Goal: Information Seeking & Learning: Find specific fact

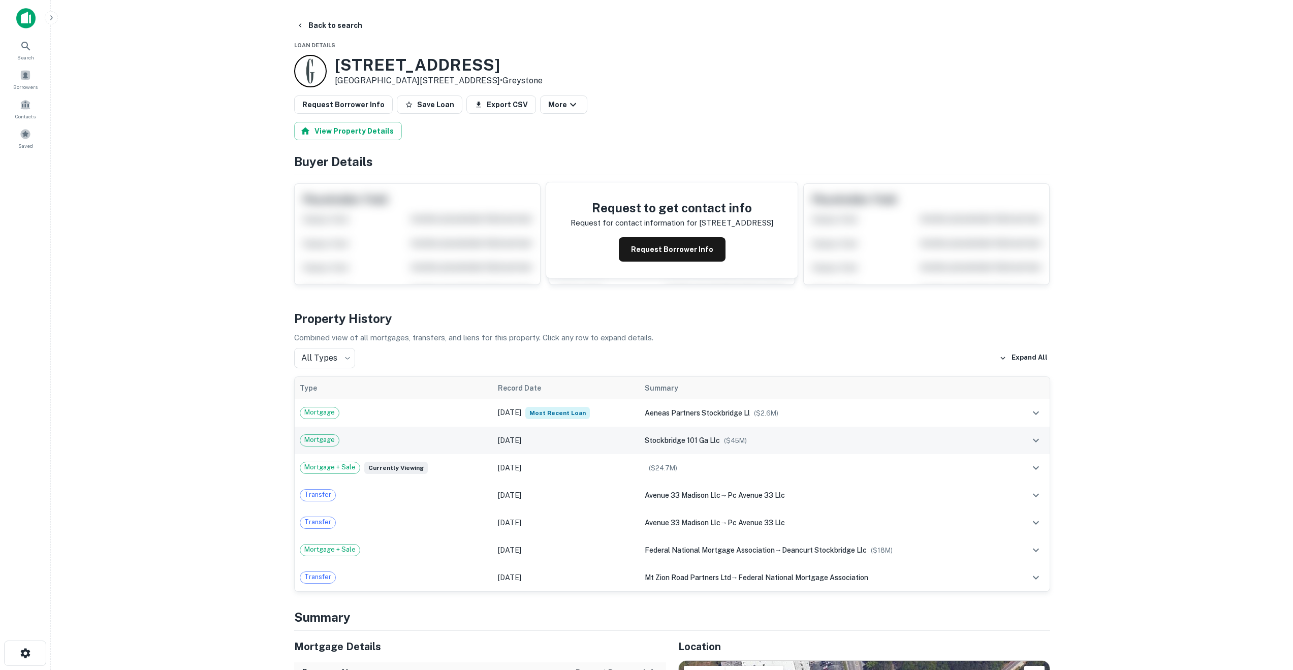
click at [460, 445] on div "Mortgage" at bounding box center [394, 440] width 188 height 12
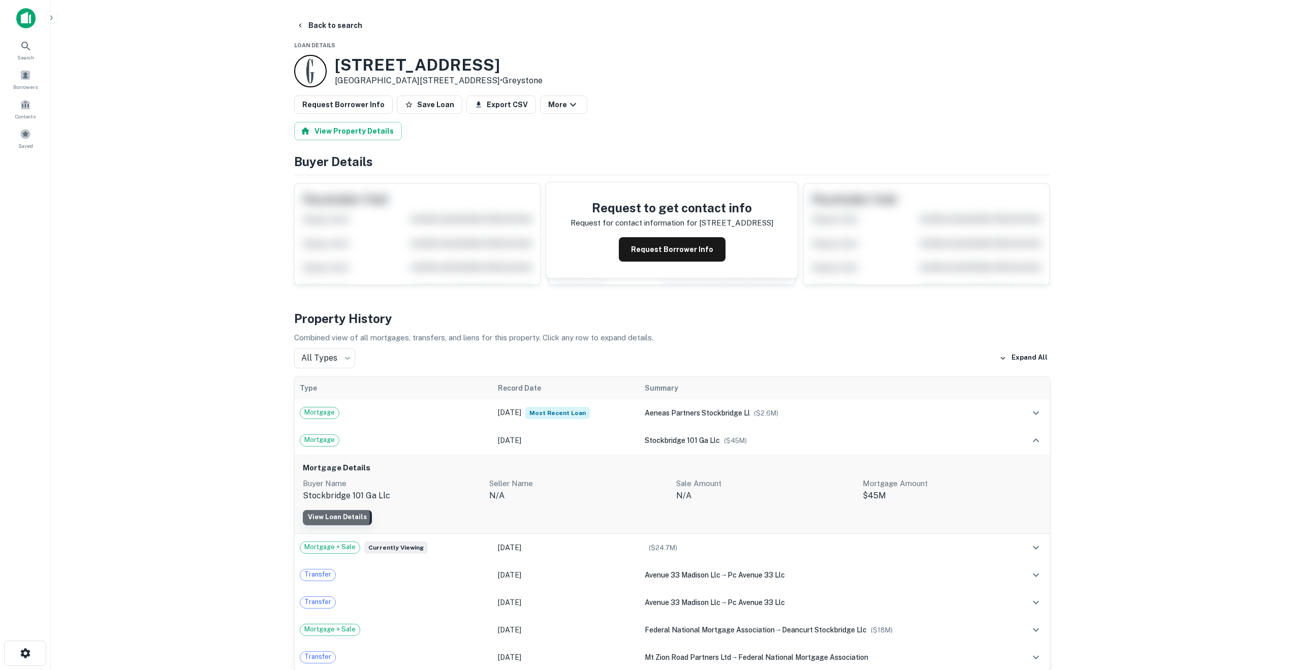
click at [326, 517] on link "View Loan Details" at bounding box center [337, 517] width 69 height 15
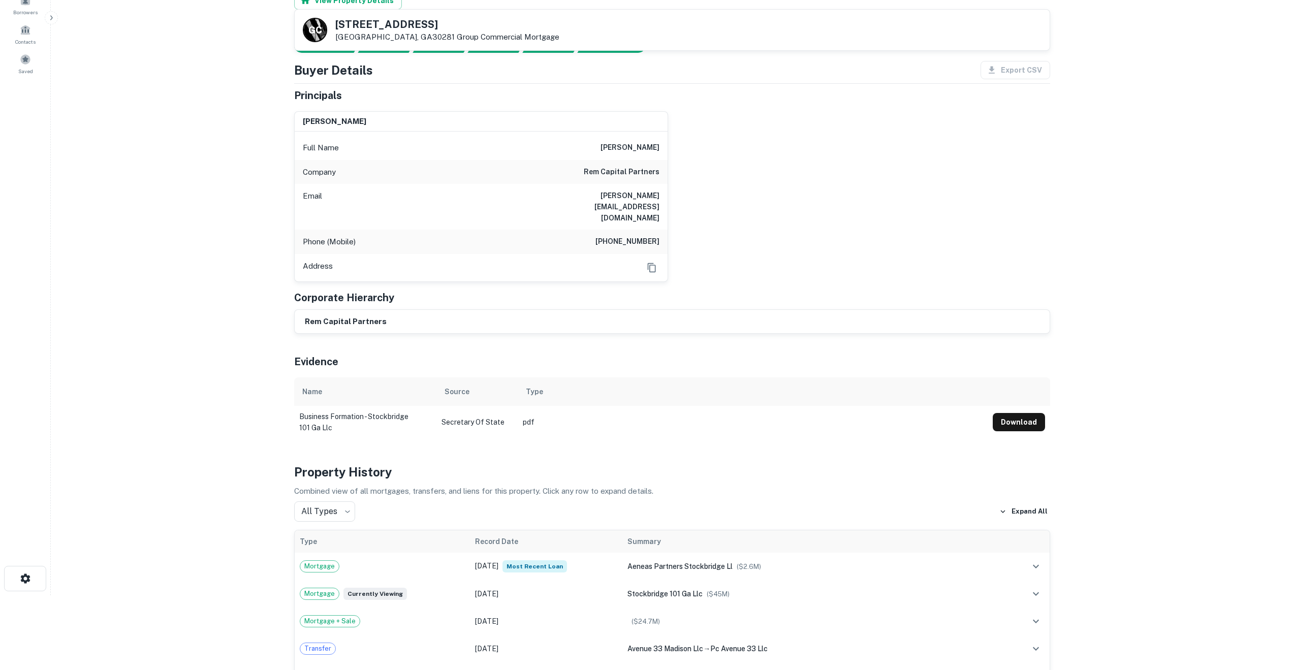
scroll to position [74, 0]
click at [317, 31] on p "G C" at bounding box center [314, 30] width 13 height 14
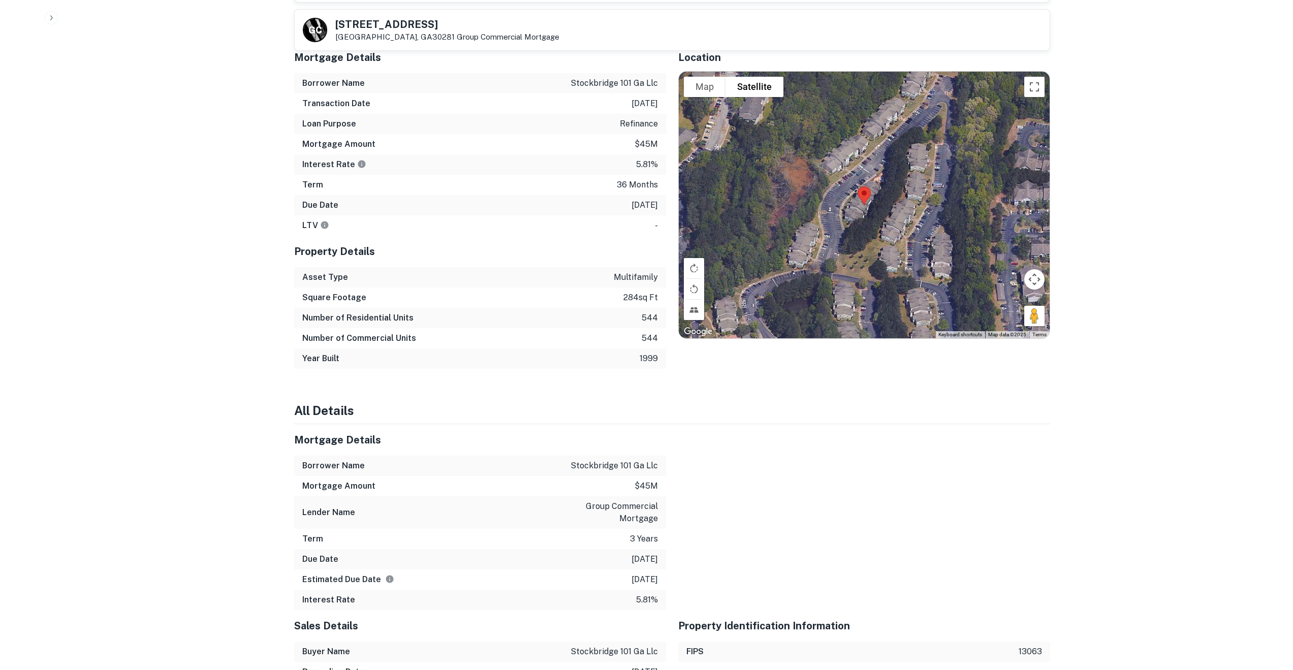
scroll to position [803, 0]
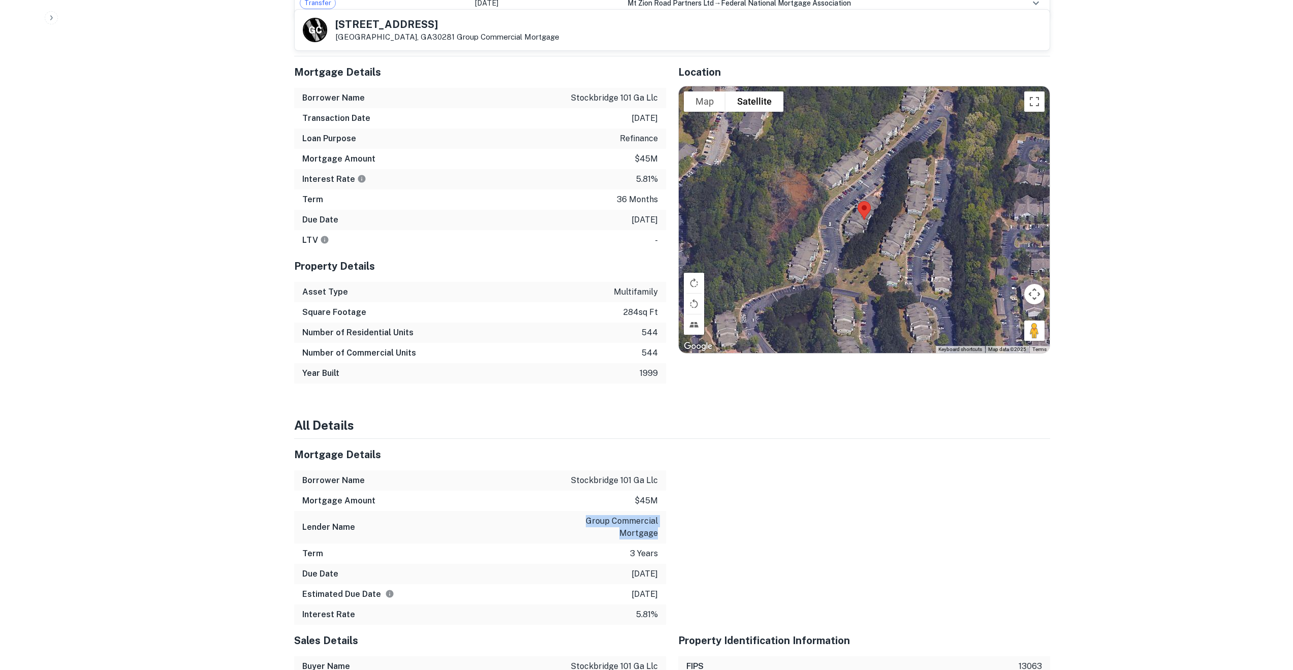
drag, startPoint x: 587, startPoint y: 498, endPoint x: 657, endPoint y: 511, distance: 71.3
click at [657, 515] on p "group commercial mortgage" at bounding box center [612, 527] width 91 height 24
copy p "group commercial mortgage"
